Goal: Task Accomplishment & Management: Complete application form

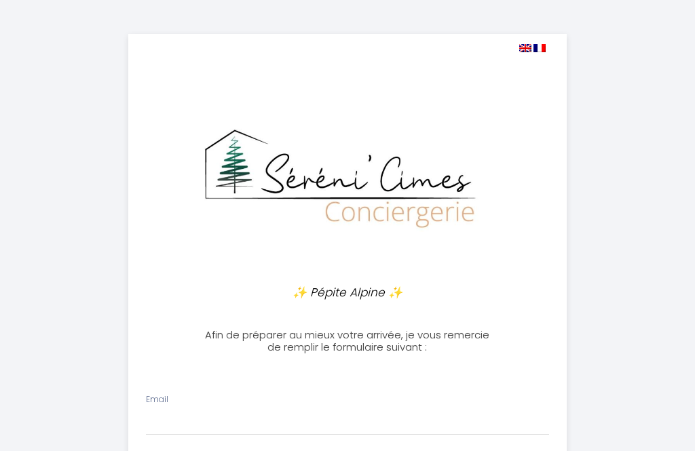
select select
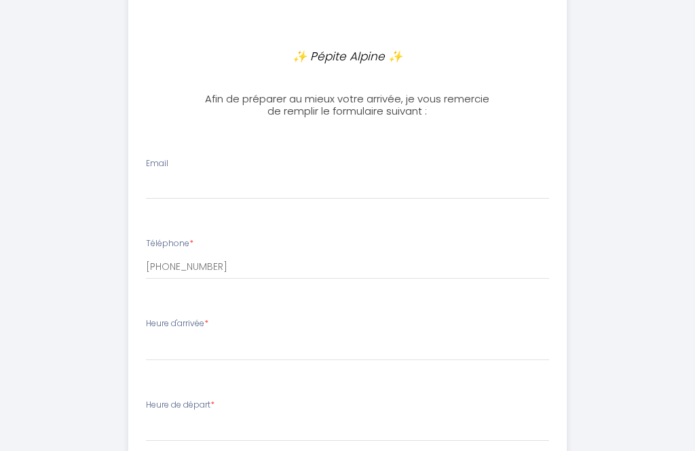
scroll to position [242, 0]
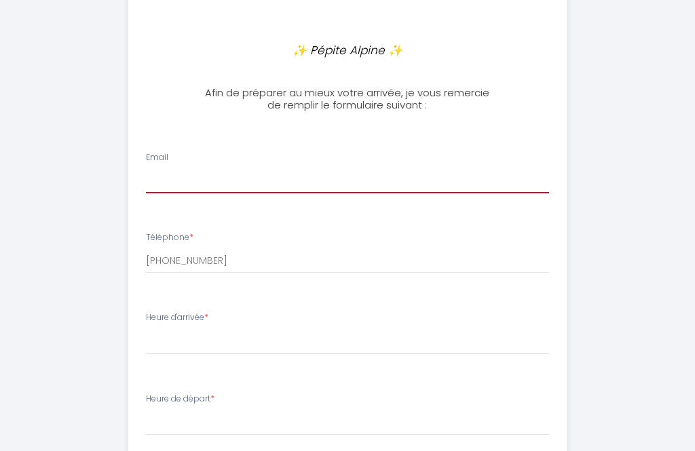
click at [268, 180] on input "Email" at bounding box center [348, 181] width 404 height 24
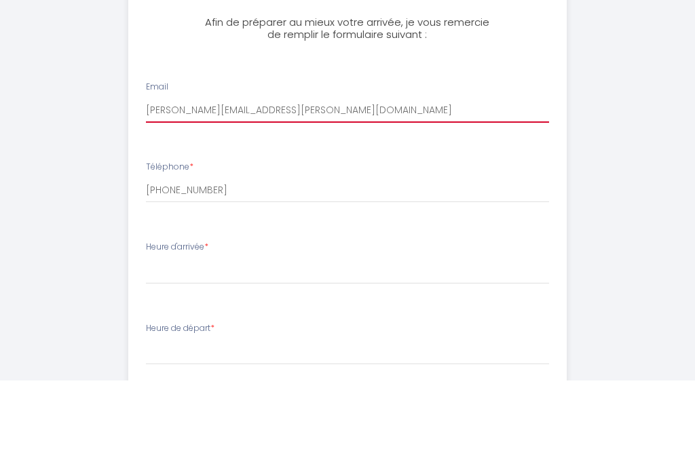
type input "[PERSON_NAME][EMAIL_ADDRESS][PERSON_NAME][DOMAIN_NAME]"
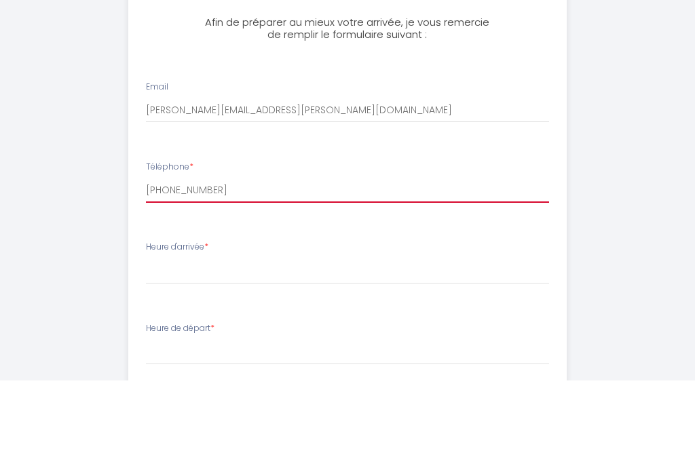
click at [194, 249] on input "[PHONE_NUMBER]" at bounding box center [348, 261] width 404 height 24
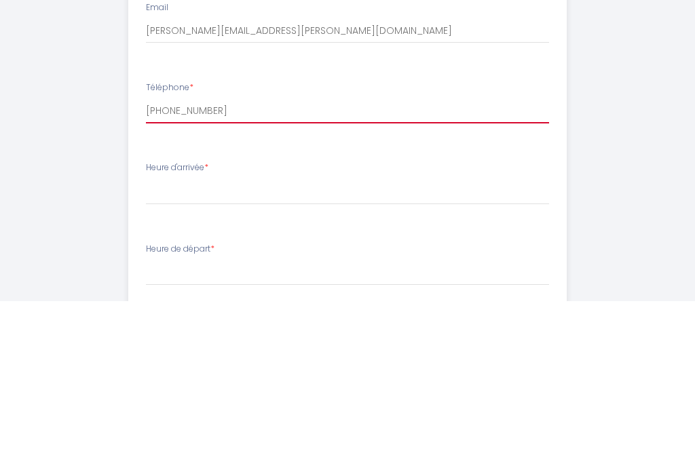
click at [290, 249] on input "[PHONE_NUMBER]" at bounding box center [348, 261] width 404 height 24
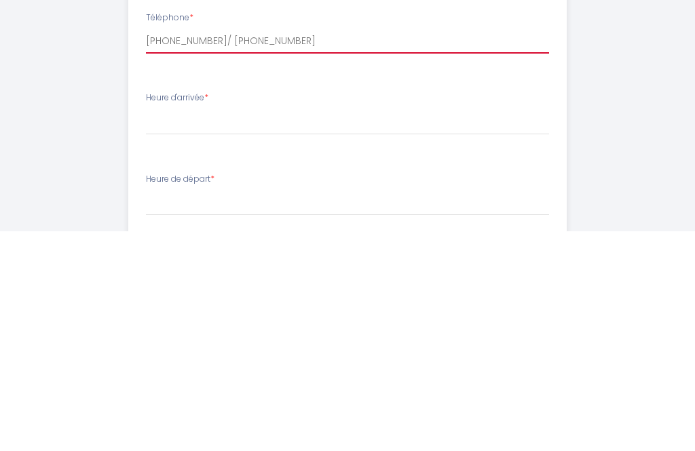
type input "[PHONE_NUMBER]/ [PHONE_NUMBER]"
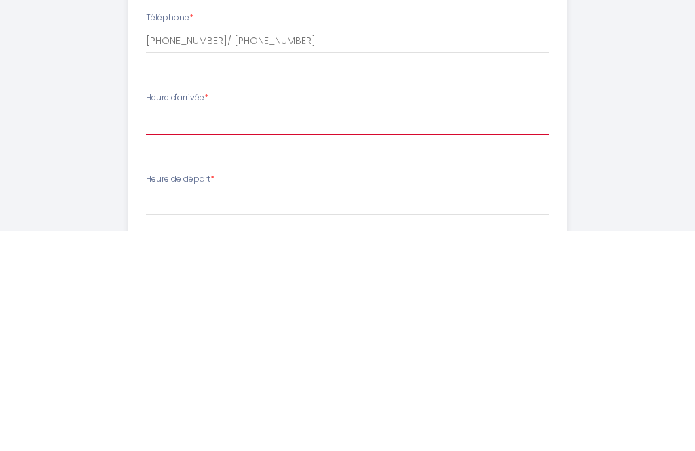
click at [250, 329] on select "16:00 16:30 17:00 17:30 18:00 18:30 19:00 19:30 20:00 20:30 21:00 21:30 22:00 2…" at bounding box center [348, 342] width 404 height 26
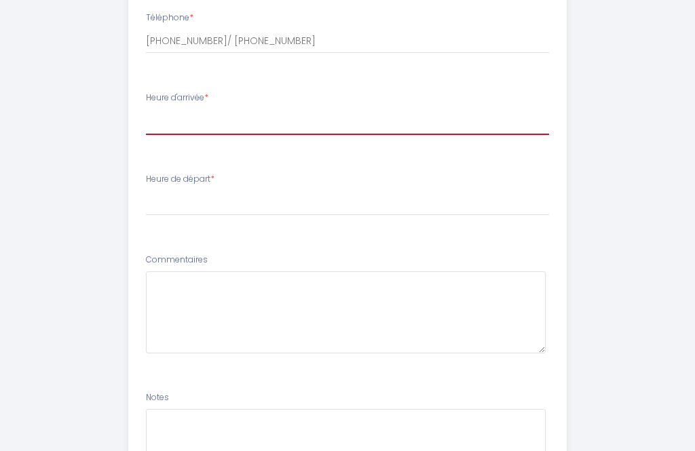
select select "16:00"
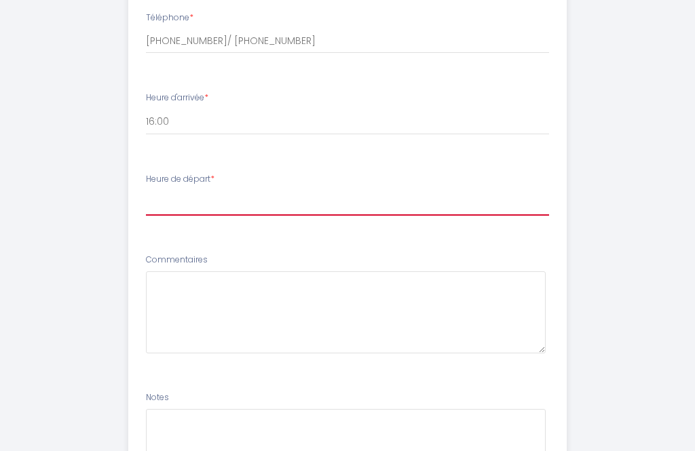
click at [178, 201] on select "00:00 00:30 01:00 01:30 02:00 02:30 03:00 03:30 04:00 04:30 05:00 05:30 06:00 0…" at bounding box center [348, 203] width 404 height 26
select select "10:00"
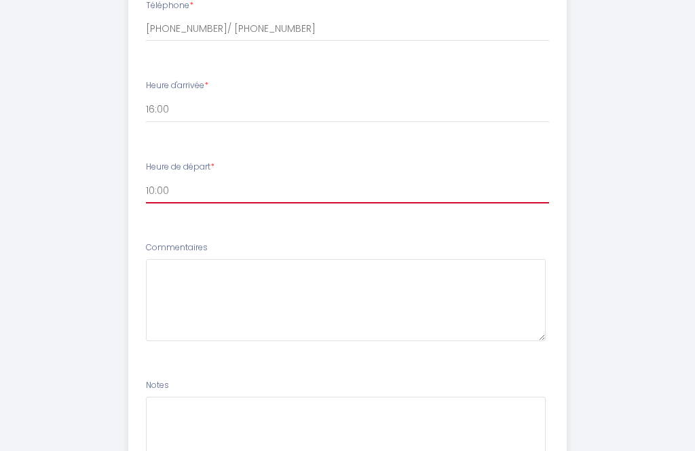
scroll to position [565, 0]
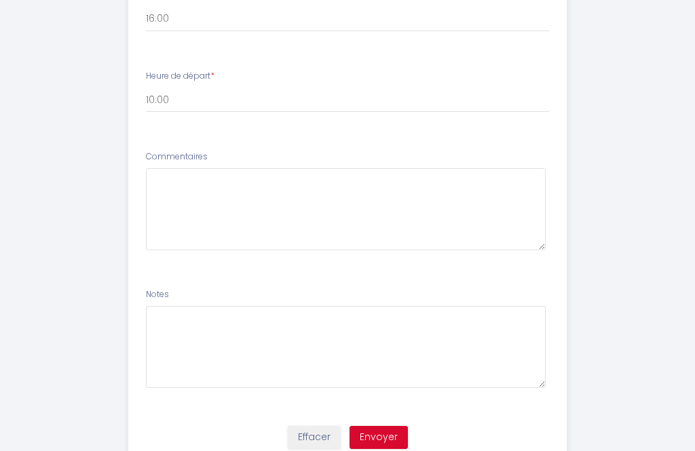
click at [376, 433] on button "Envoyer" at bounding box center [378, 437] width 58 height 23
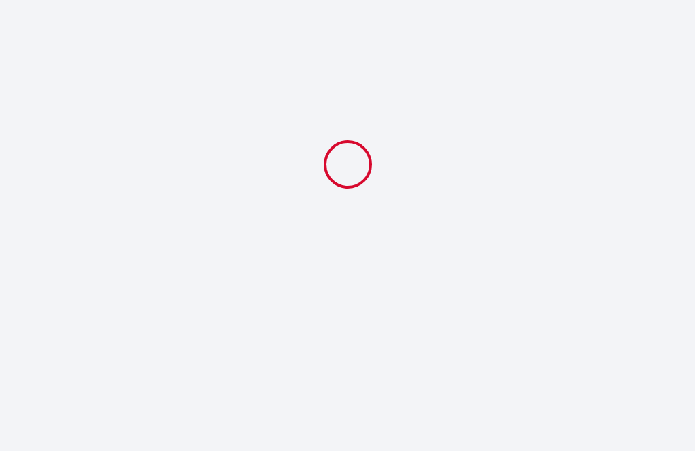
select select "10:00"
